Goal: Download file/media

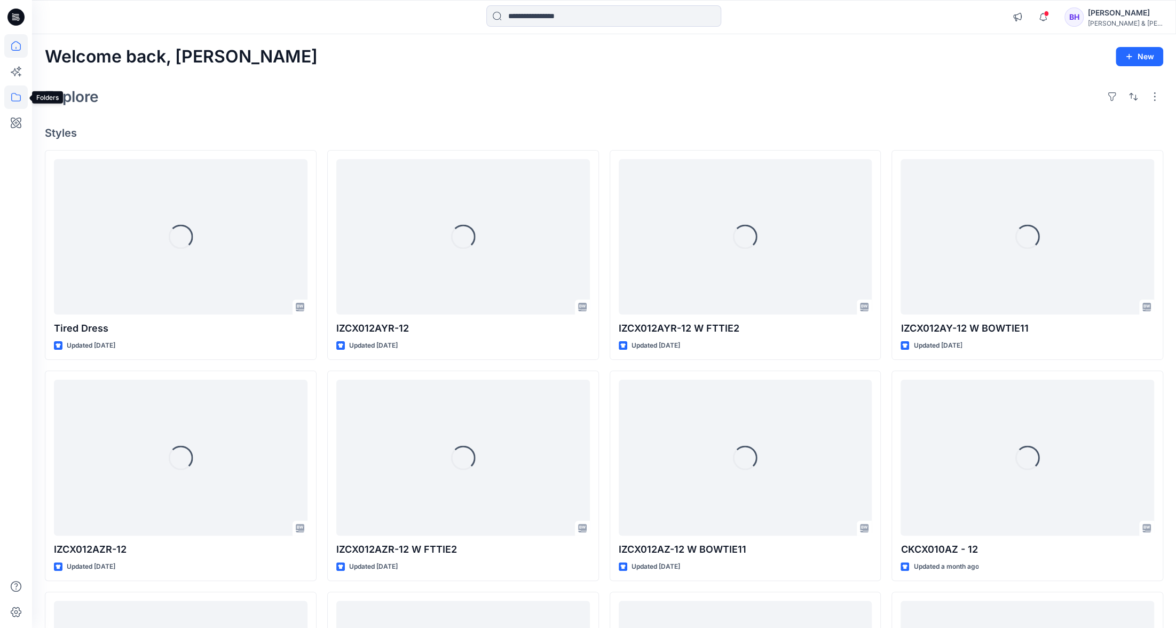
click at [12, 96] on icon at bounding box center [15, 96] width 23 height 23
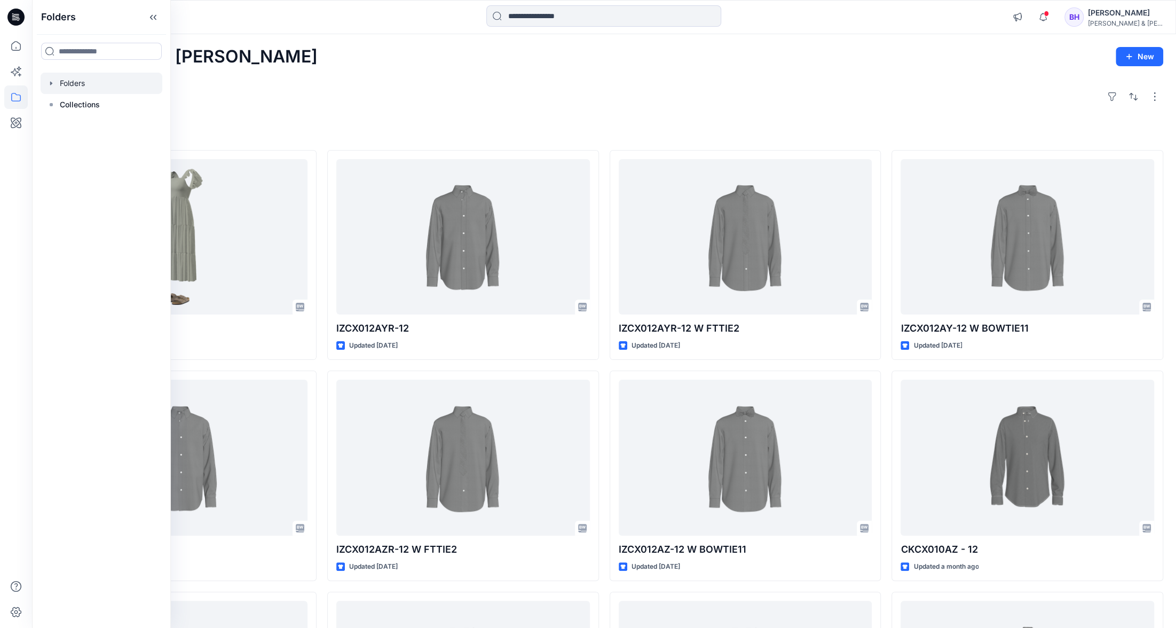
click at [54, 85] on icon "button" at bounding box center [51, 83] width 9 height 9
click at [112, 276] on div at bounding box center [102, 275] width 122 height 21
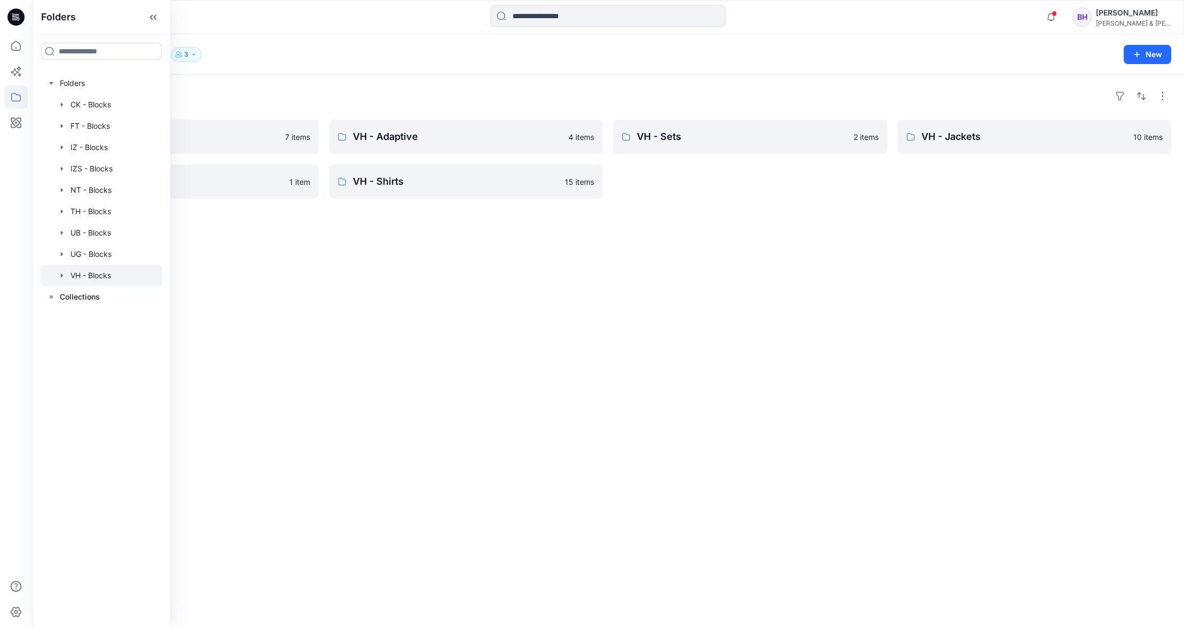
click at [354, 246] on div "Folders VH - Pants 7 items VH - Vests 1 item VH - Adaptive 4 items VH - Shirts …" at bounding box center [608, 351] width 1152 height 553
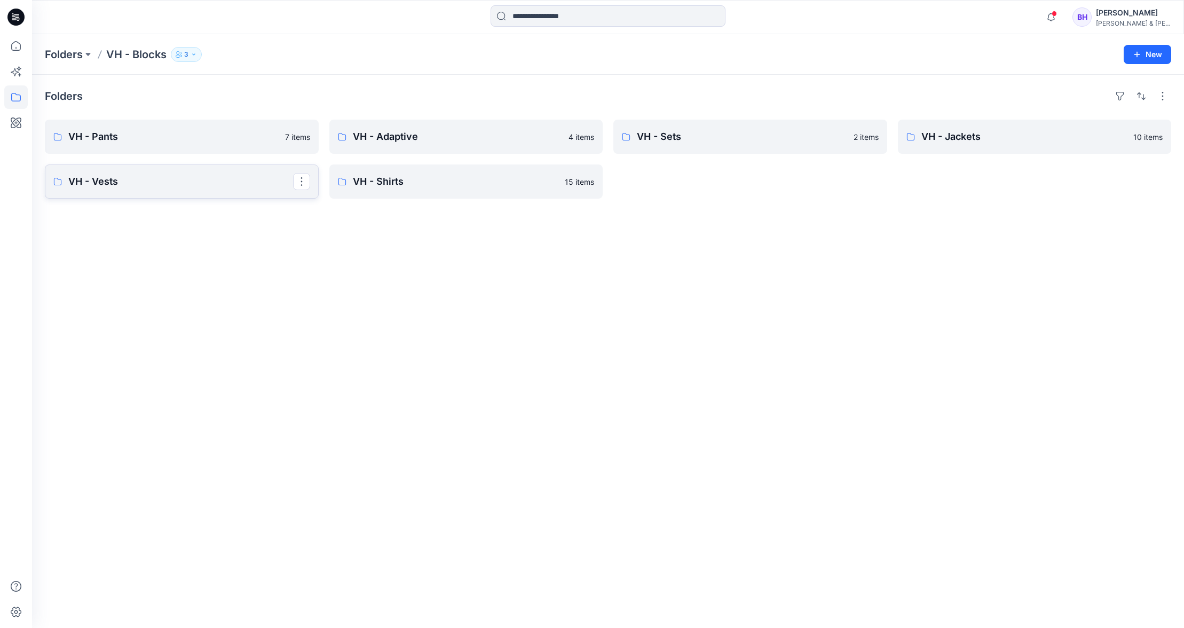
click at [238, 176] on p "VH - Vests" at bounding box center [180, 181] width 225 height 15
click at [252, 141] on p "VH - Pants" at bounding box center [180, 136] width 225 height 15
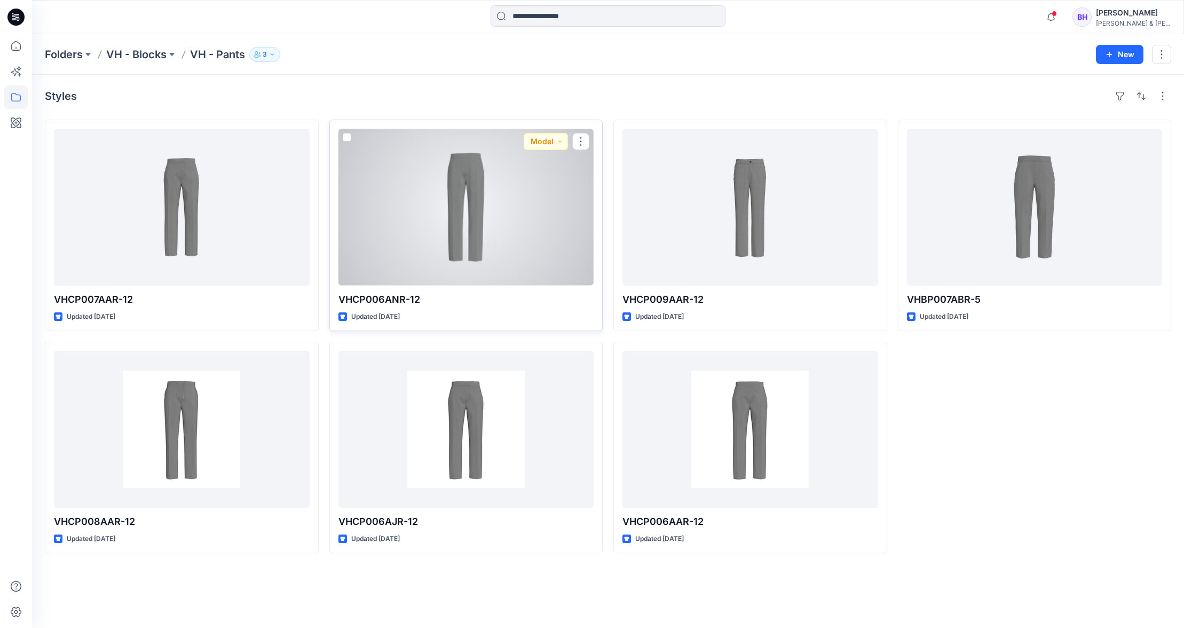
click at [482, 201] on div at bounding box center [466, 207] width 256 height 157
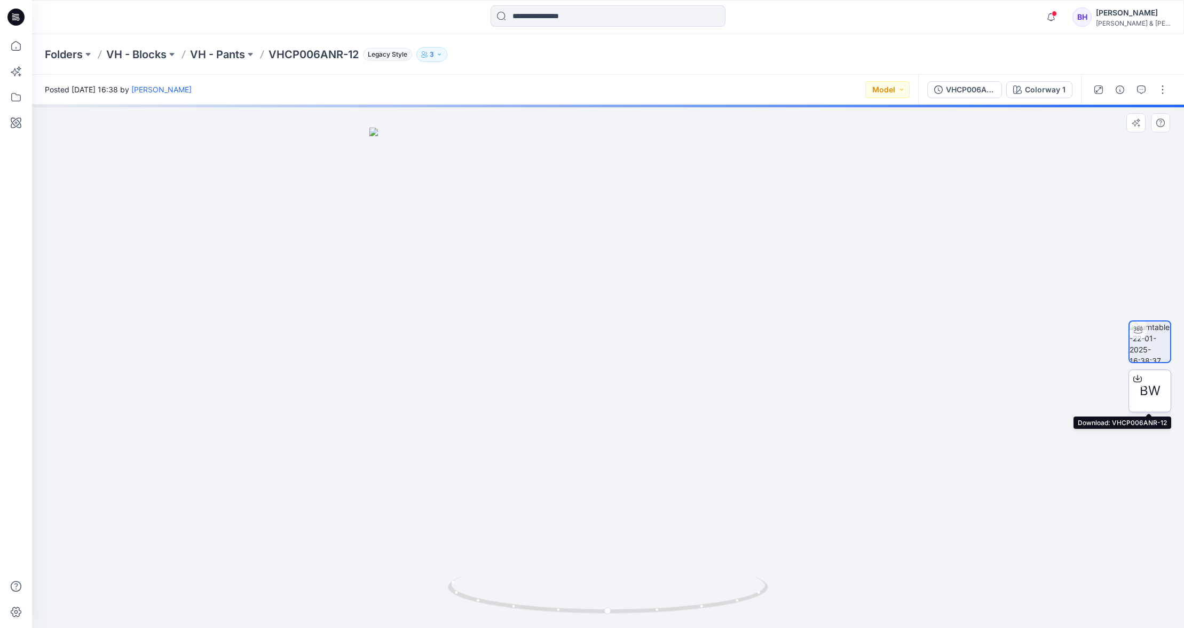
click at [1150, 382] on span "BW" at bounding box center [1149, 390] width 21 height 19
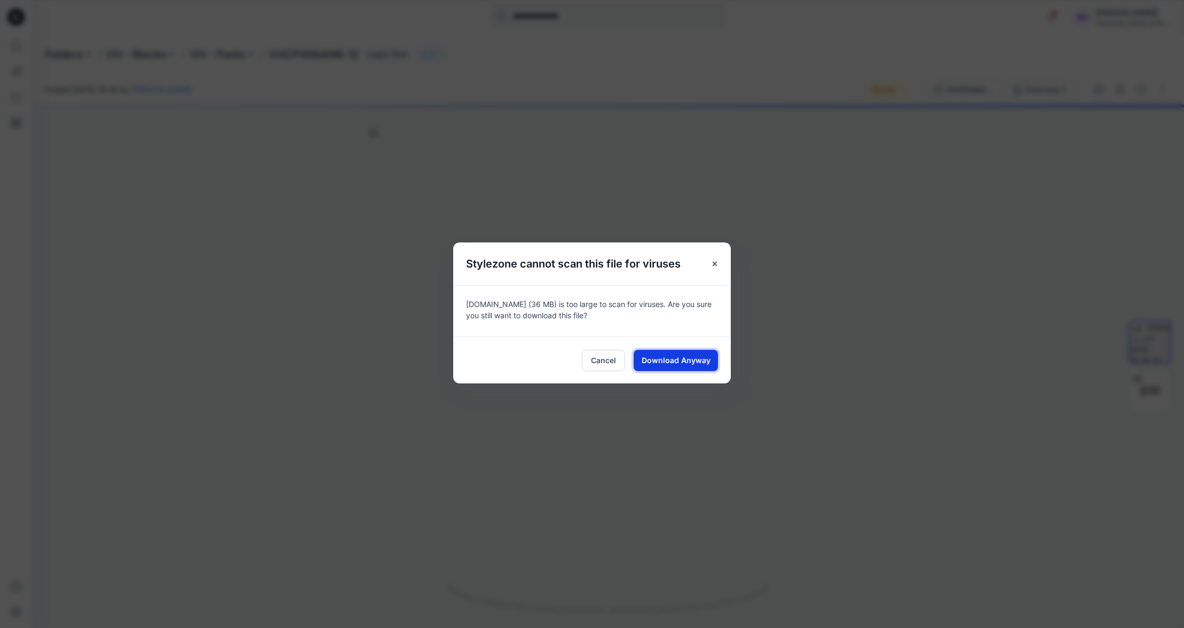
click at [697, 354] on span "Download Anyway" at bounding box center [676, 359] width 69 height 11
